Goal: Task Accomplishment & Management: Manage account settings

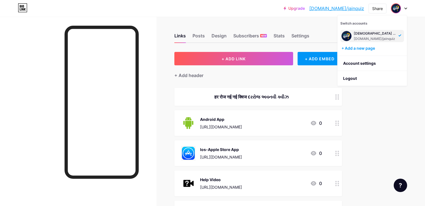
scroll to position [63, 0]
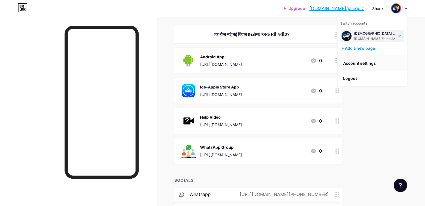
click at [362, 61] on link "Account settings" at bounding box center [372, 63] width 69 height 15
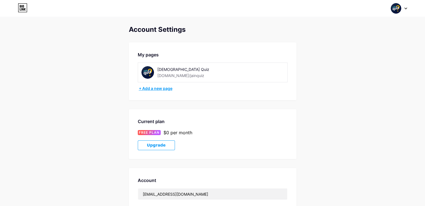
click at [164, 90] on div "+ Add a new page" at bounding box center [213, 89] width 149 height 6
click at [24, 8] on icon at bounding box center [23, 7] width 10 height 9
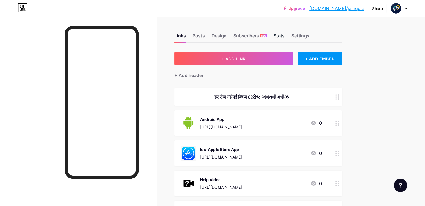
click at [285, 38] on div "Stats" at bounding box center [279, 37] width 11 height 10
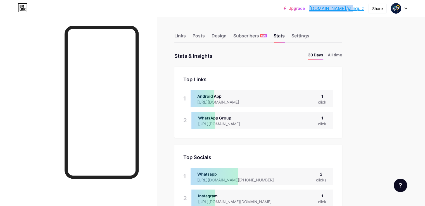
drag, startPoint x: 365, startPoint y: 9, endPoint x: 329, endPoint y: 9, distance: 35.8
click at [329, 9] on div "Upgrade [DOMAIN_NAME]/jainqu... [DOMAIN_NAME]/jainquiz Share Switch accounts [D…" at bounding box center [346, 8] width 124 height 10
copy link "[DOMAIN_NAME]/jainquiz"
